Goal: Task Accomplishment & Management: Complete application form

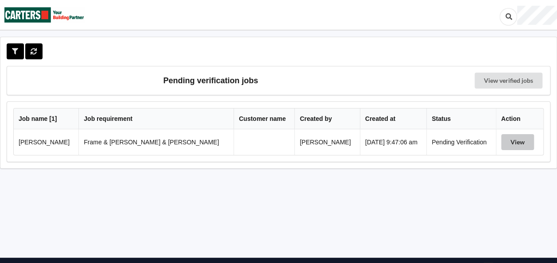
click at [502, 140] on button "View" at bounding box center [517, 142] width 33 height 16
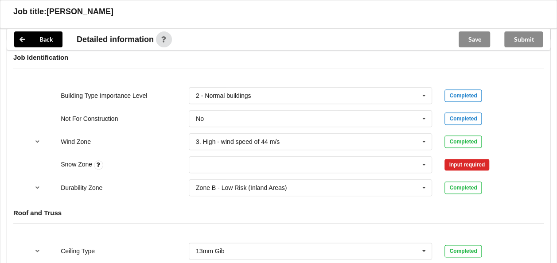
scroll to position [399, 0]
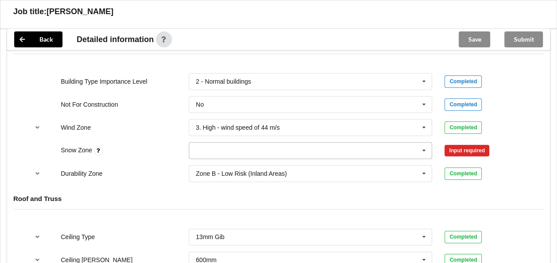
click at [218, 143] on input "text" at bounding box center [311, 151] width 243 height 16
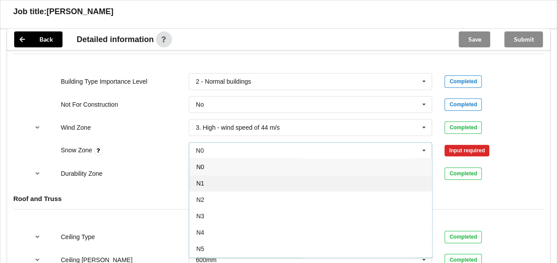
click at [202, 180] on span "N1" at bounding box center [200, 183] width 8 height 7
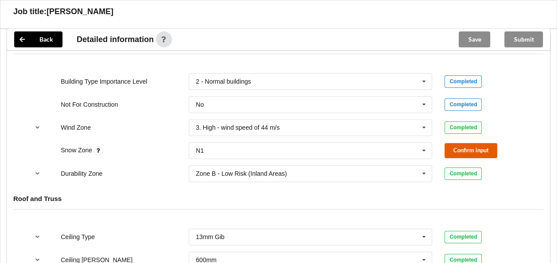
click at [468, 143] on button "Confirm input" at bounding box center [470, 150] width 53 height 15
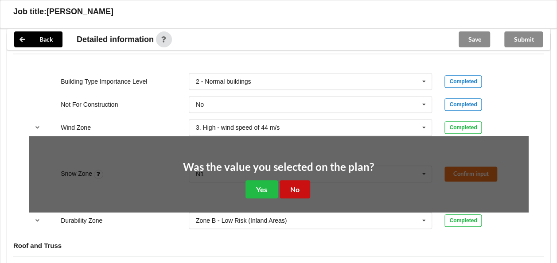
click at [288, 180] on button "No" at bounding box center [295, 189] width 31 height 18
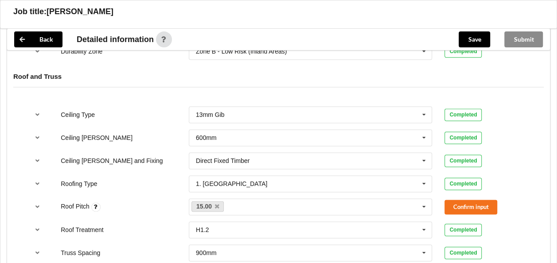
scroll to position [576, 0]
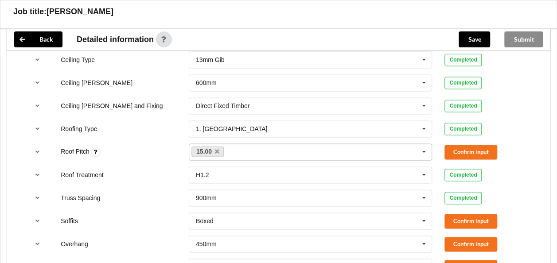
click at [236, 148] on input "text" at bounding box center [233, 152] width 14 height 8
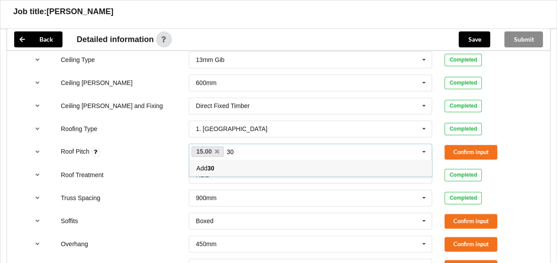
type input "30"
click at [211, 165] on b "30" at bounding box center [210, 168] width 7 height 7
click at [238, 146] on link "30" at bounding box center [238, 151] width 24 height 11
click at [245, 146] on link "30" at bounding box center [238, 151] width 24 height 11
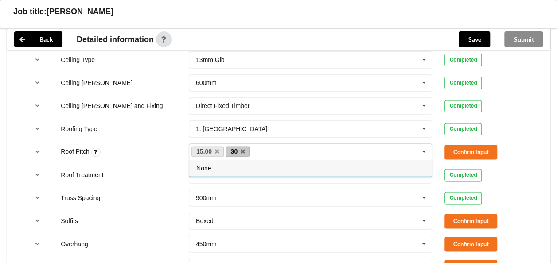
click at [245, 146] on link "30" at bounding box center [238, 151] width 24 height 11
click at [243, 149] on icon at bounding box center [243, 152] width 4 height 6
click at [238, 148] on input "text" at bounding box center [233, 152] width 14 height 8
type input "30.0"
click at [200, 165] on span "Add 30.0" at bounding box center [207, 168] width 23 height 7
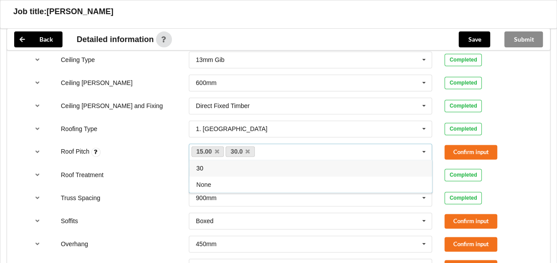
click at [155, 160] on div "Roof Treatment H1.2 H1.2 H3.2 See Job Notes Completed" at bounding box center [279, 174] width 512 height 29
click at [463, 145] on button "Confirm input" at bounding box center [470, 152] width 53 height 15
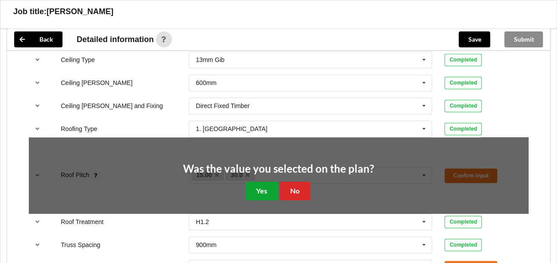
click at [255, 182] on button "Yes" at bounding box center [261, 191] width 32 height 18
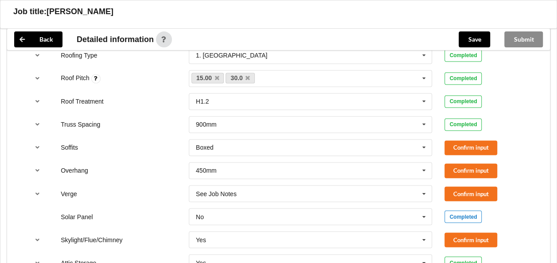
scroll to position [620, 0]
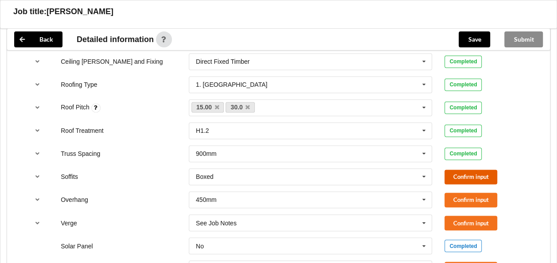
click at [463, 170] on button "Confirm input" at bounding box center [470, 177] width 53 height 15
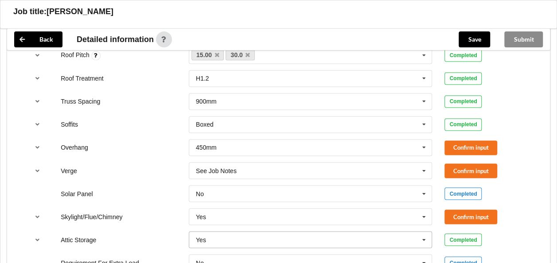
scroll to position [665, 0]
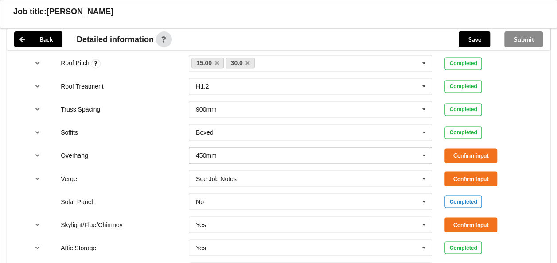
click at [425, 148] on icon at bounding box center [423, 156] width 13 height 16
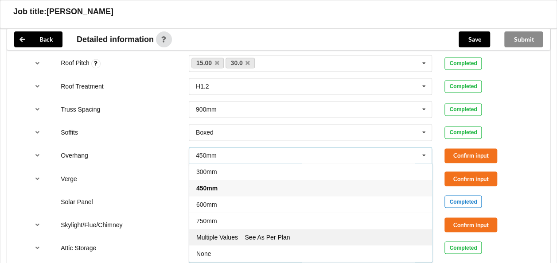
click at [263, 234] on span "Multiple Values – See As Per Plan" at bounding box center [242, 237] width 93 height 7
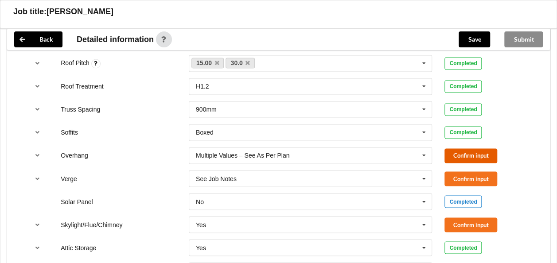
click at [465, 148] on button "Confirm input" at bounding box center [470, 155] width 53 height 15
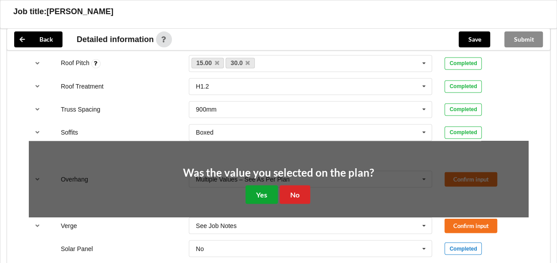
click at [267, 185] on button "Yes" at bounding box center [261, 194] width 32 height 18
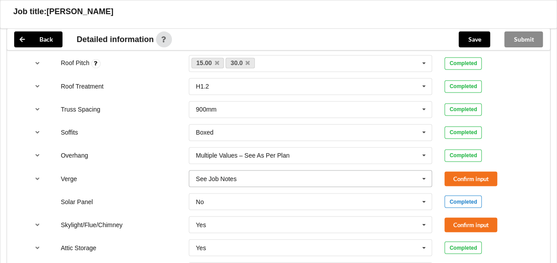
click at [421, 171] on icon at bounding box center [423, 179] width 13 height 16
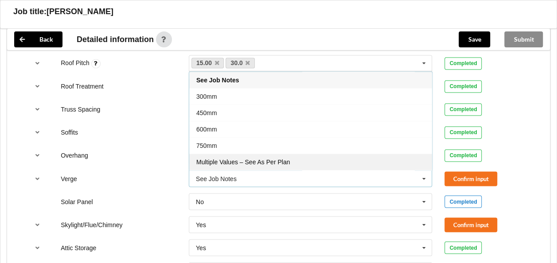
click at [284, 159] on span "Multiple Values – See As Per Plan" at bounding box center [242, 162] width 93 height 7
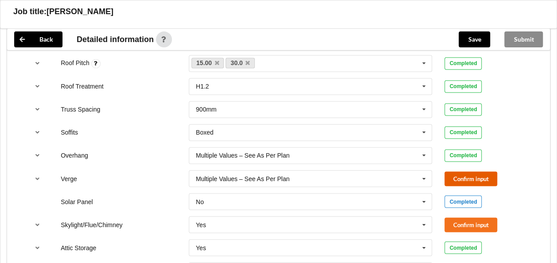
click at [452, 171] on button "Confirm input" at bounding box center [470, 178] width 53 height 15
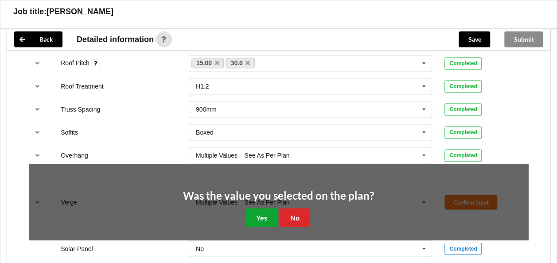
click at [268, 208] on button "Yes" at bounding box center [261, 217] width 32 height 18
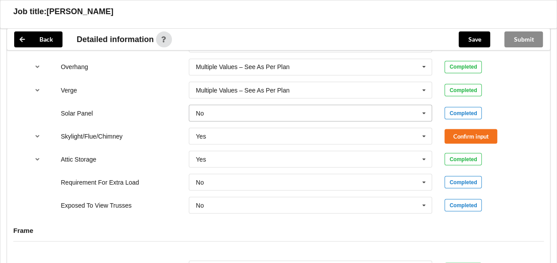
scroll to position [709, 0]
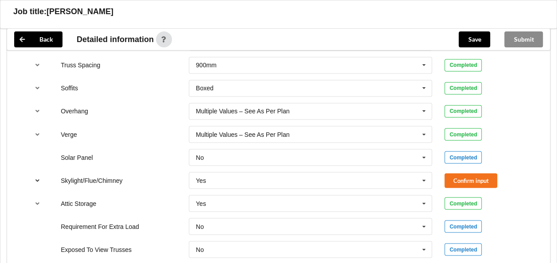
click at [38, 177] on icon "reference-toggle" at bounding box center [38, 179] width 8 height 5
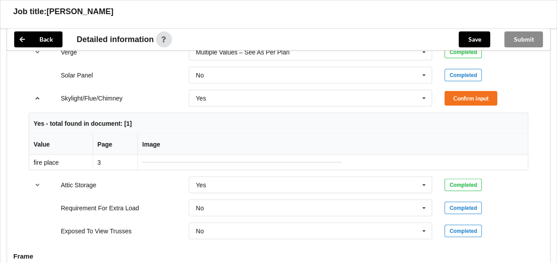
scroll to position [665, 0]
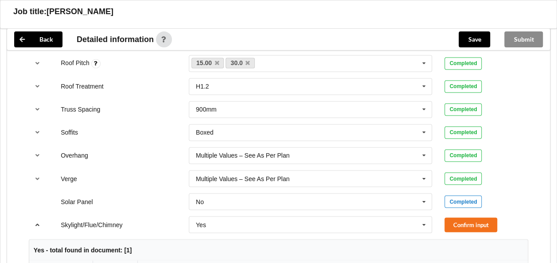
click at [37, 222] on icon "reference-toggle" at bounding box center [38, 224] width 8 height 5
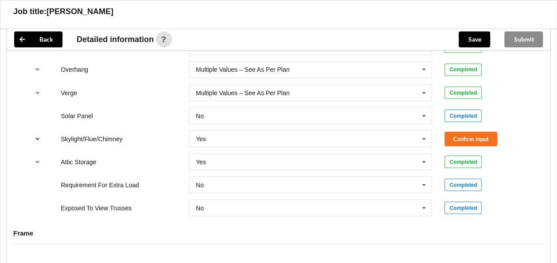
scroll to position [753, 0]
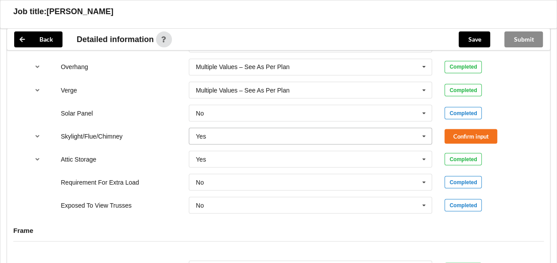
click at [424, 128] on icon at bounding box center [423, 136] width 13 height 16
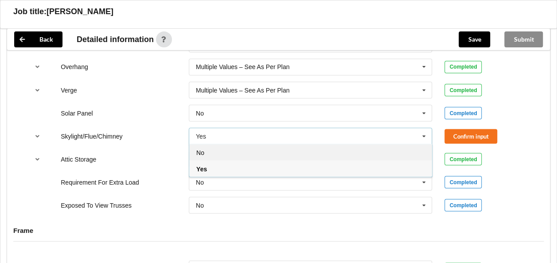
click at [244, 144] on div "No" at bounding box center [310, 152] width 243 height 16
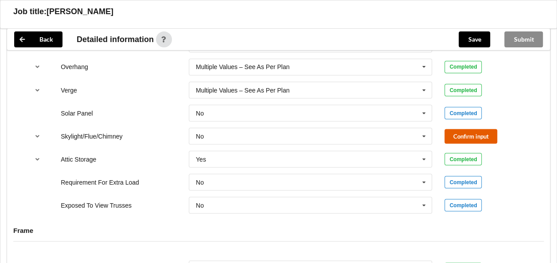
click at [462, 129] on button "Confirm input" at bounding box center [470, 136] width 53 height 15
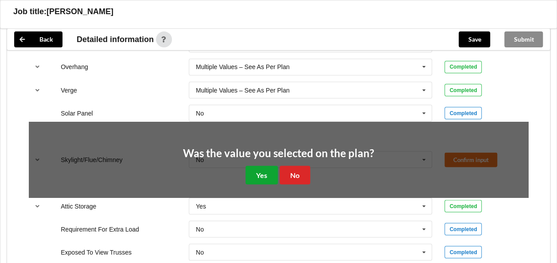
click at [262, 166] on button "Yes" at bounding box center [261, 175] width 32 height 18
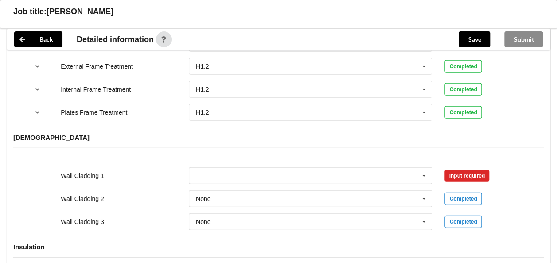
scroll to position [1063, 0]
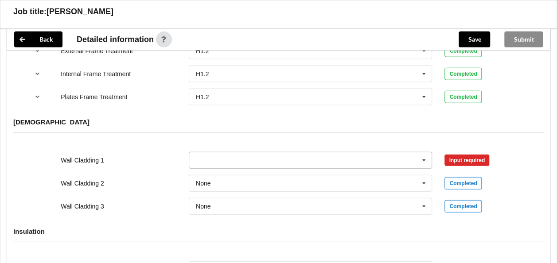
click at [230, 152] on input "text" at bounding box center [311, 160] width 243 height 16
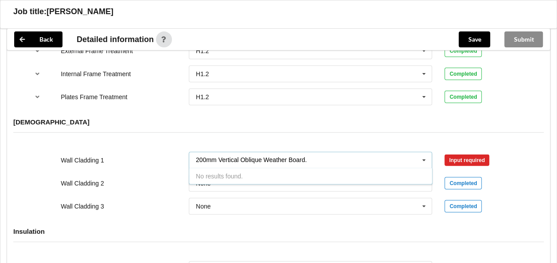
type input "200mm Vertical Oblique Weather Board."
click at [157, 169] on div "Wall Cladding 2 None Axon Panel B/Back 135 B/Back 135 Rebated B/Back 142 B/Back…" at bounding box center [279, 183] width 512 height 29
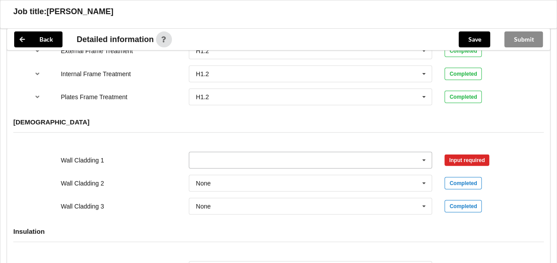
click at [373, 153] on input "text" at bounding box center [311, 160] width 243 height 16
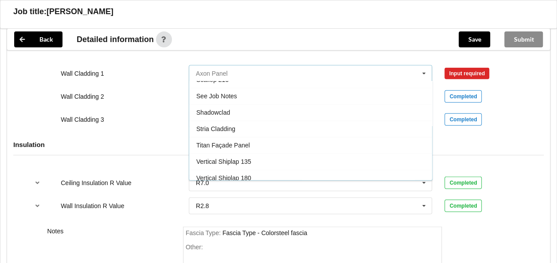
scroll to position [1152, 0]
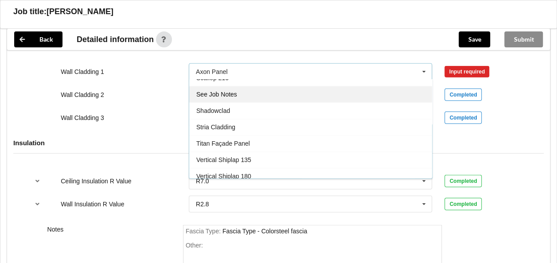
click at [235, 91] on span "See Job Notes" at bounding box center [216, 94] width 41 height 7
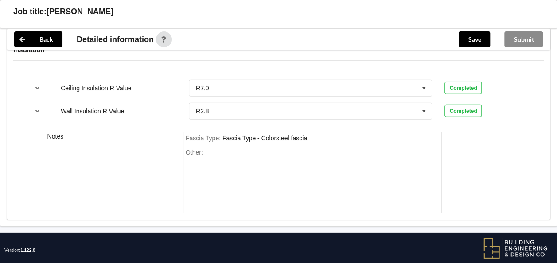
scroll to position [1246, 0]
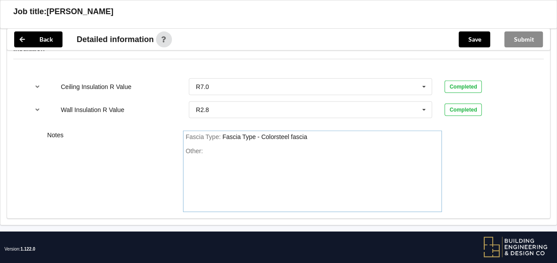
click at [213, 148] on div "Other:" at bounding box center [313, 179] width 254 height 62
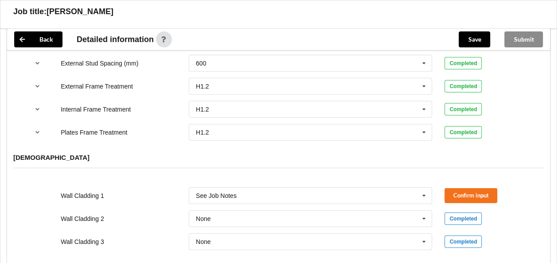
scroll to position [1025, 0]
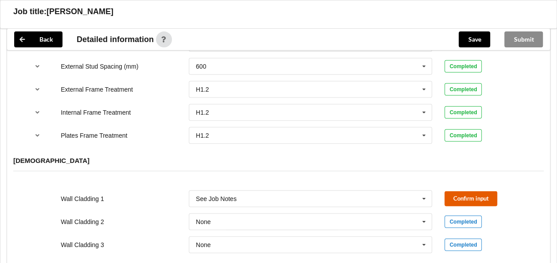
click at [451, 191] on button "Confirm input" at bounding box center [470, 198] width 53 height 15
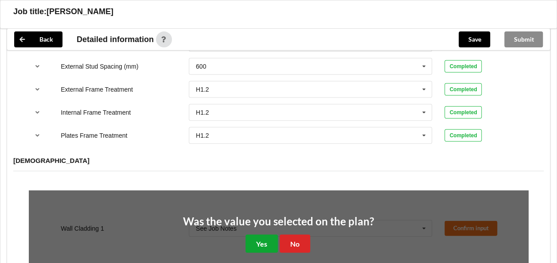
click at [265, 235] on button "Yes" at bounding box center [261, 244] width 32 height 18
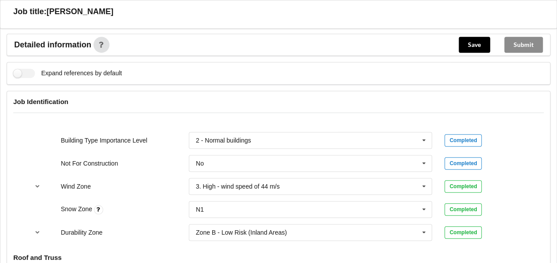
scroll to position [272, 0]
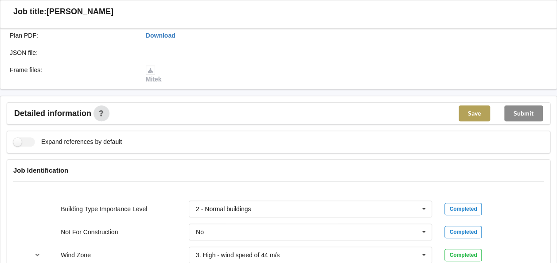
click at [472, 105] on button "Save" at bounding box center [474, 113] width 31 height 16
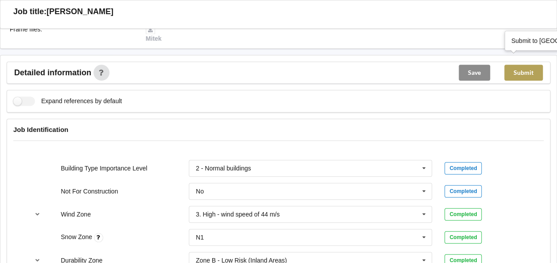
click at [523, 65] on button "Submit" at bounding box center [523, 73] width 39 height 16
